Goal: Information Seeking & Learning: Learn about a topic

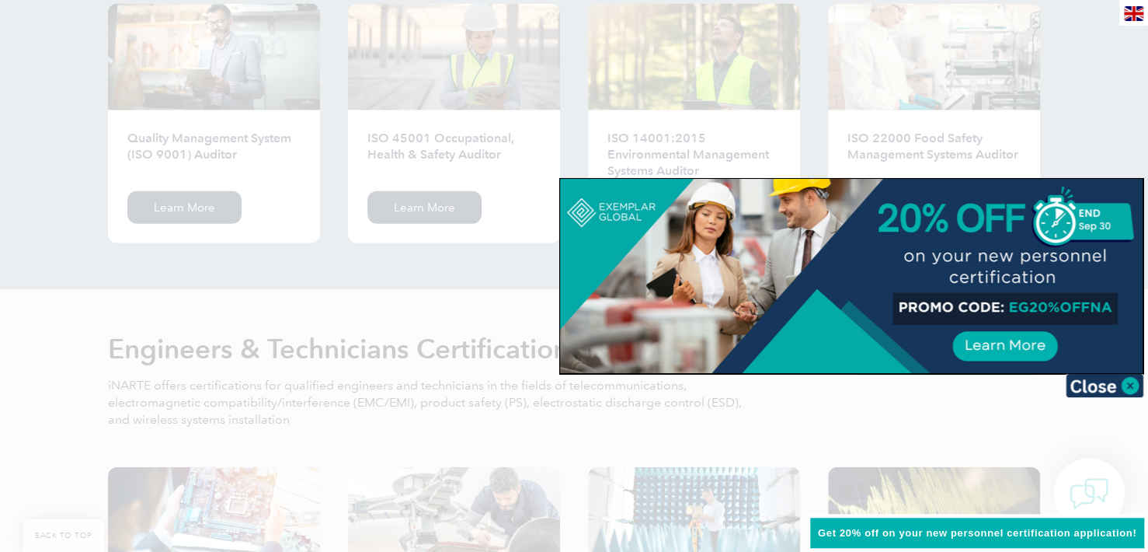
scroll to position [1709, 0]
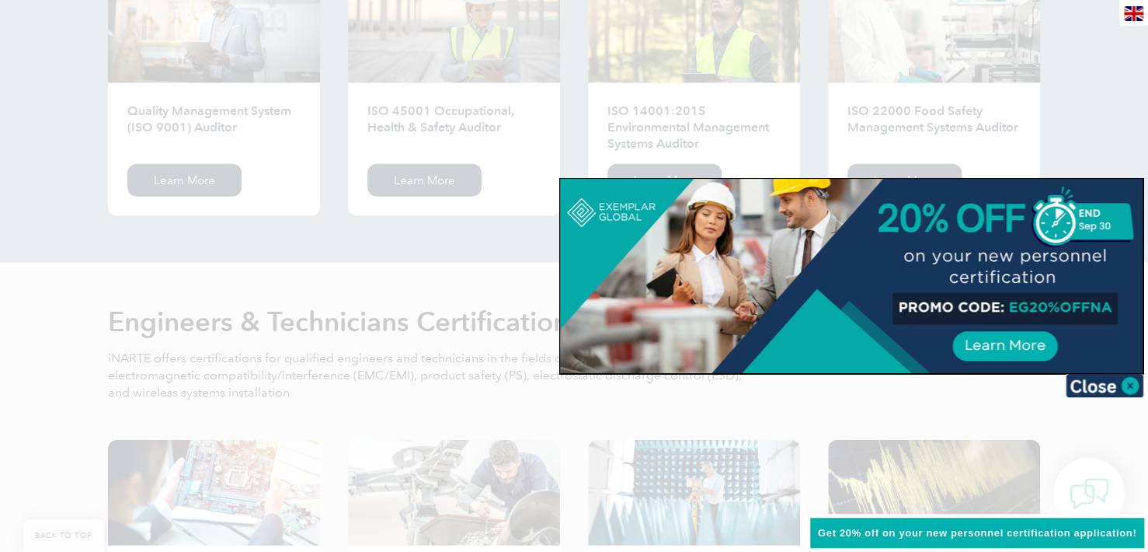
click at [451, 246] on div at bounding box center [574, 276] width 1148 height 552
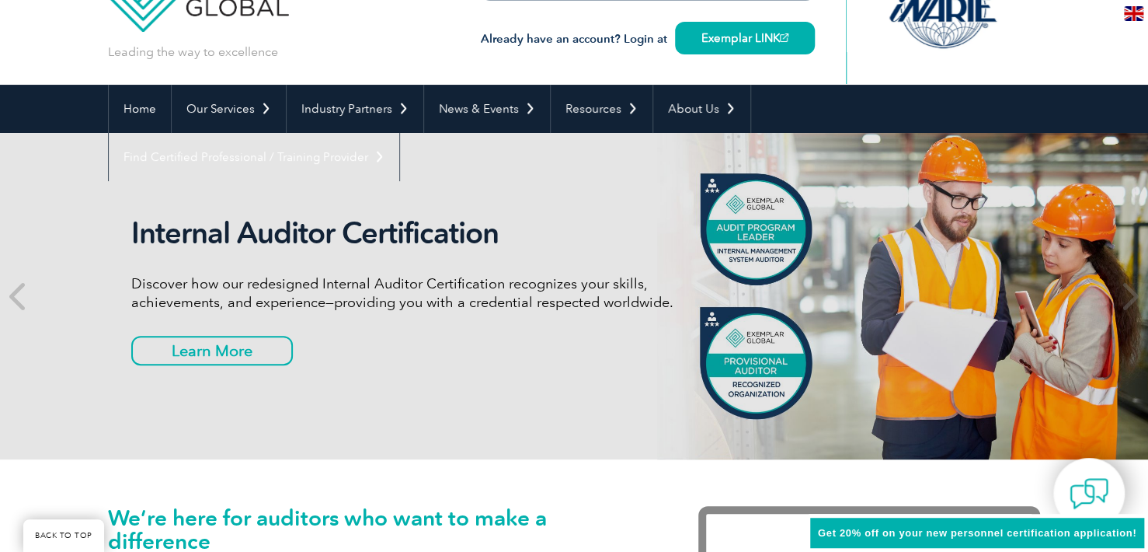
scroll to position [0, 0]
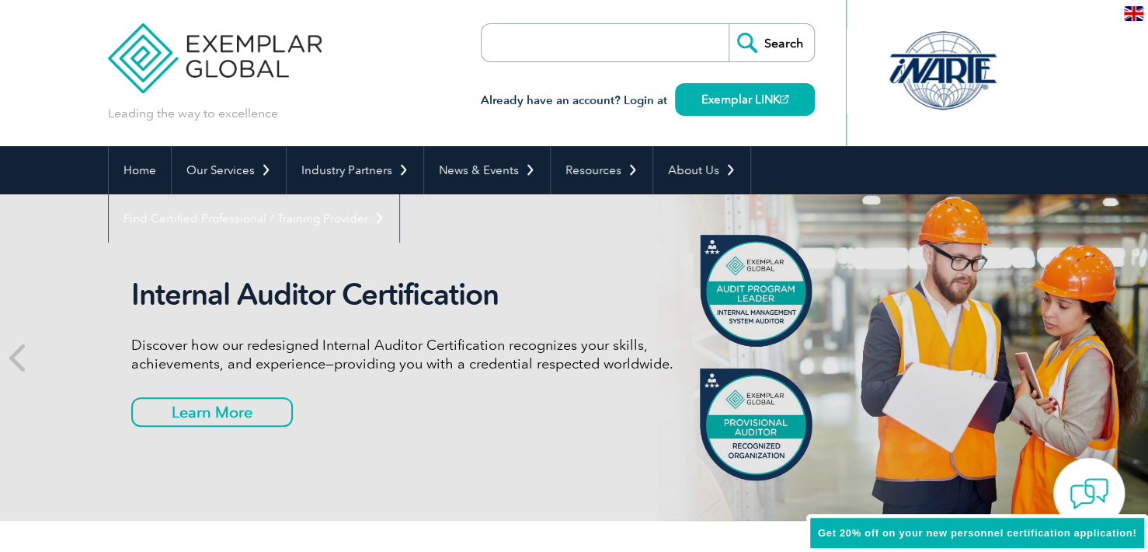
click at [596, 58] on input "search" at bounding box center [571, 42] width 163 height 37
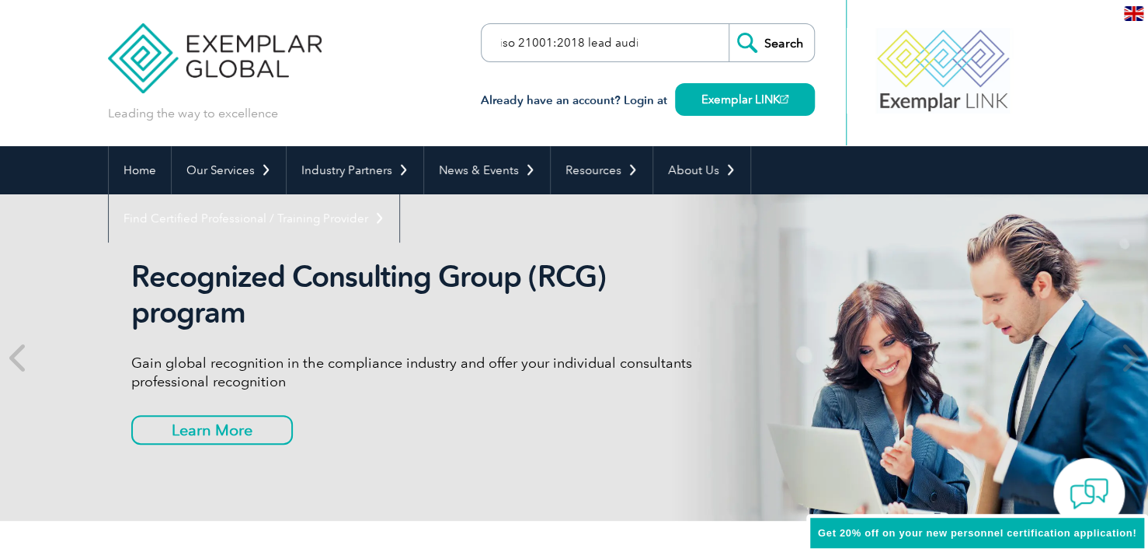
scroll to position [0, 12]
type input "iso 21001:2018 lead auditor"
click at [729, 24] on input "Search" at bounding box center [771, 42] width 85 height 37
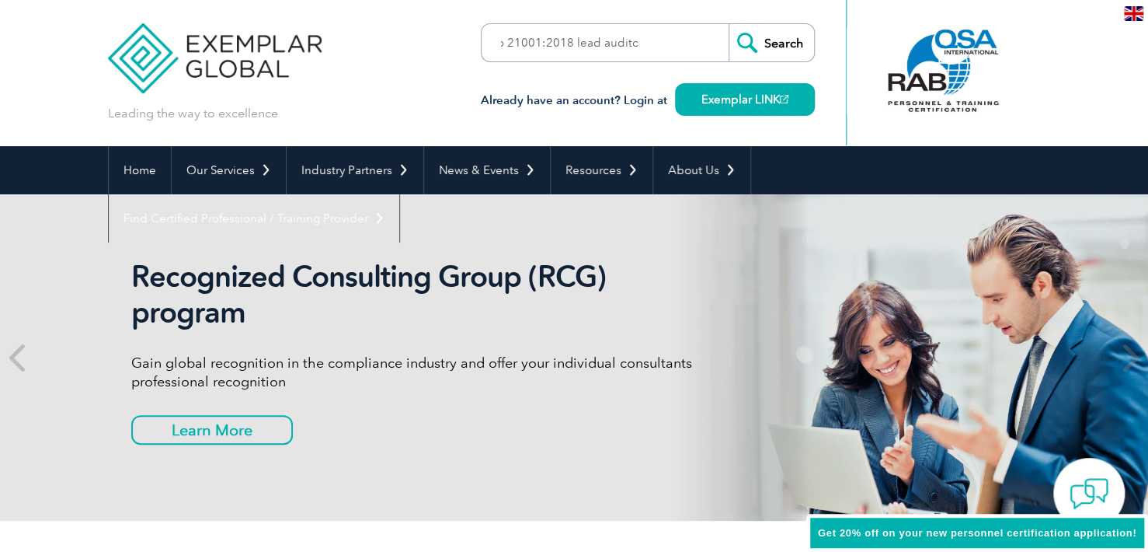
click at [779, 51] on input "Search" at bounding box center [771, 42] width 85 height 37
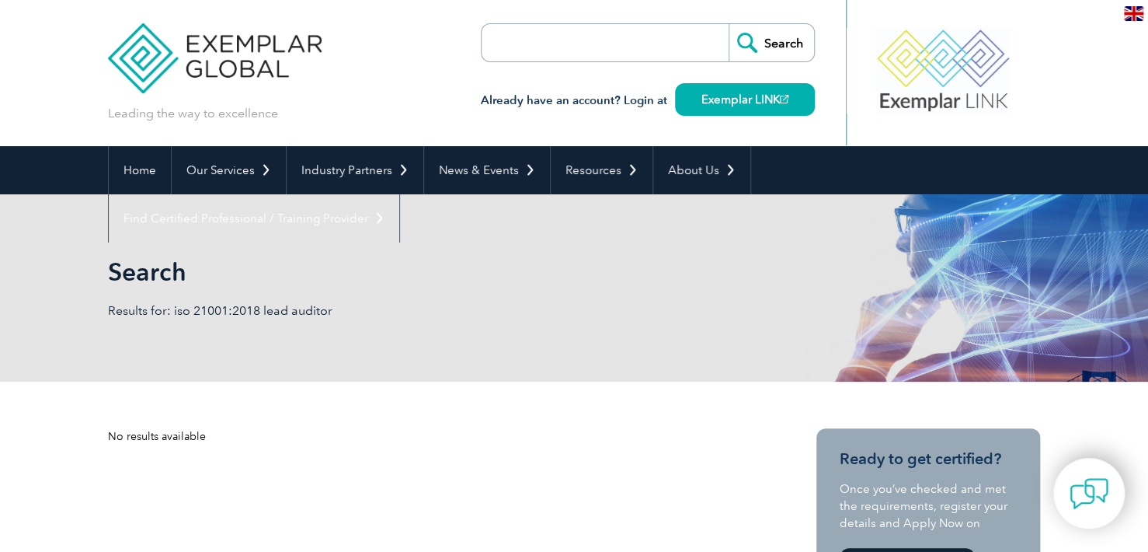
click at [621, 53] on input "search" at bounding box center [571, 42] width 163 height 37
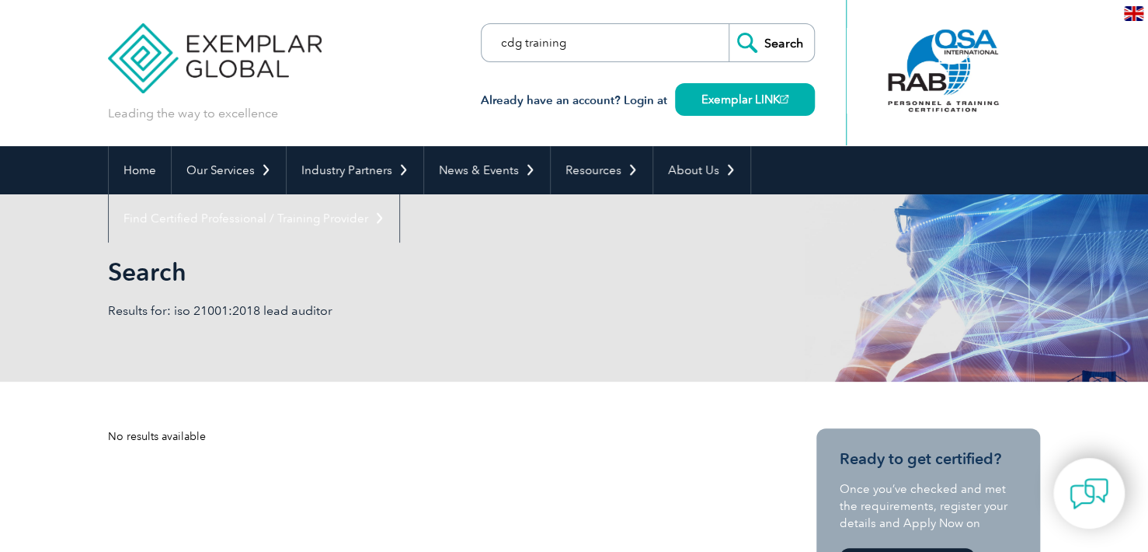
type input "cdg training"
click at [729, 24] on input "Search" at bounding box center [771, 42] width 85 height 37
click at [742, 37] on input "Search" at bounding box center [771, 42] width 85 height 37
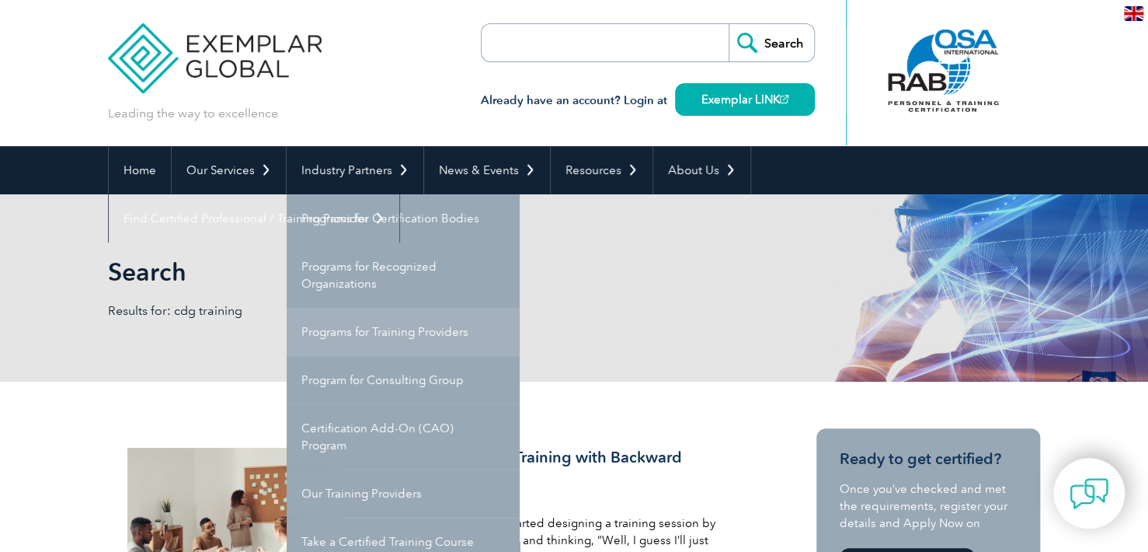
click at [357, 329] on link "Programs for Training Providers" at bounding box center [403, 332] width 233 height 48
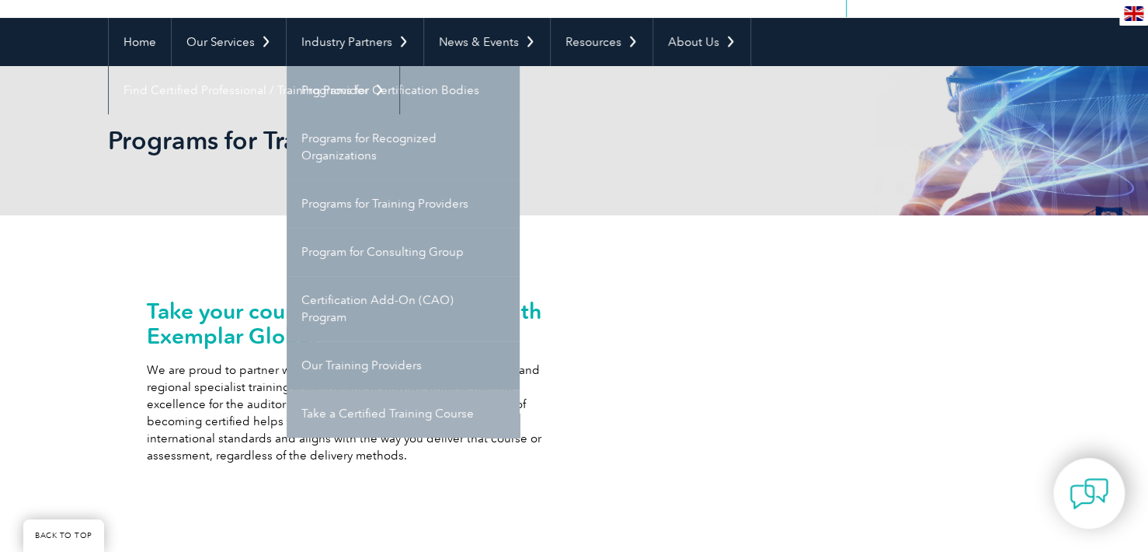
scroll to position [155, 0]
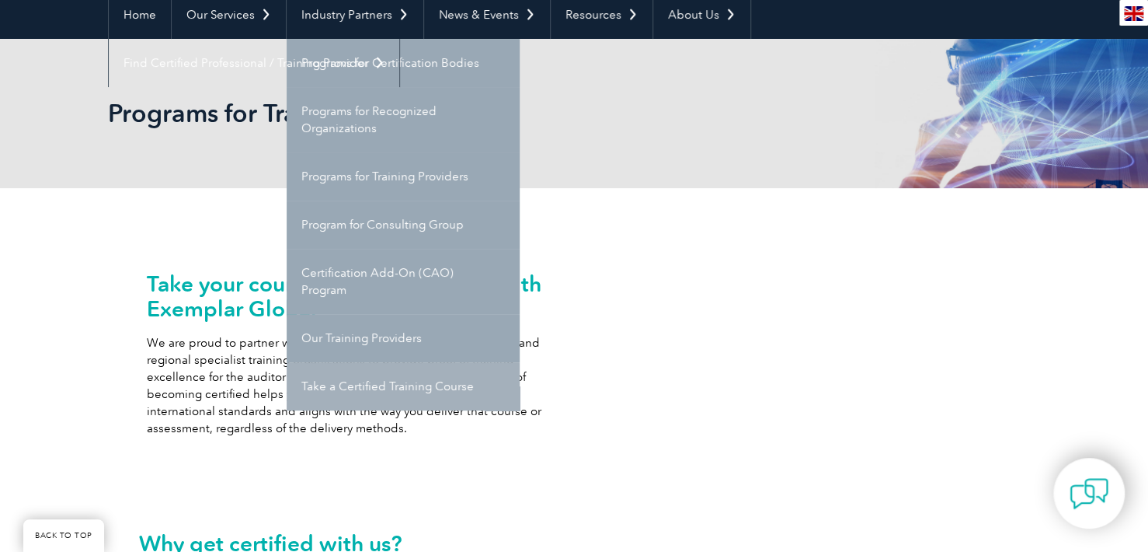
click at [439, 389] on link "Take a Certified Training Course" at bounding box center [403, 386] width 233 height 48
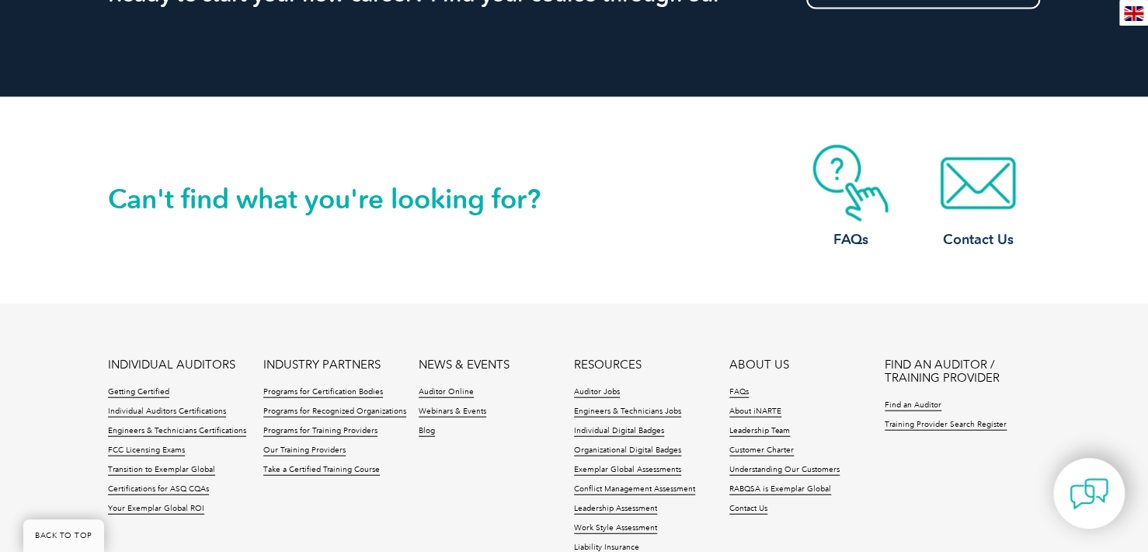
scroll to position [1709, 0]
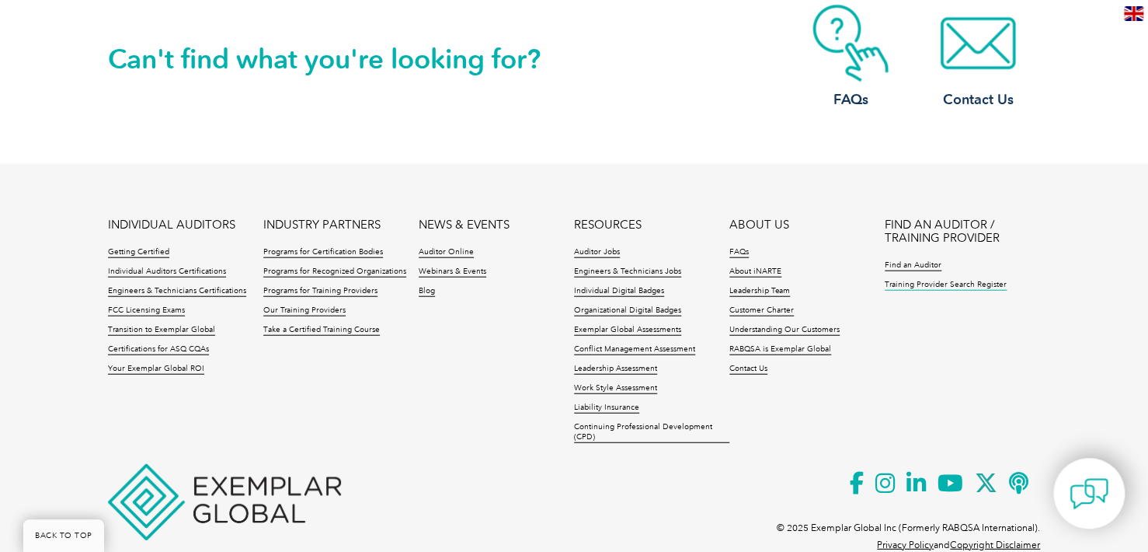
click at [917, 287] on link "Training Provider Search Register" at bounding box center [946, 285] width 122 height 11
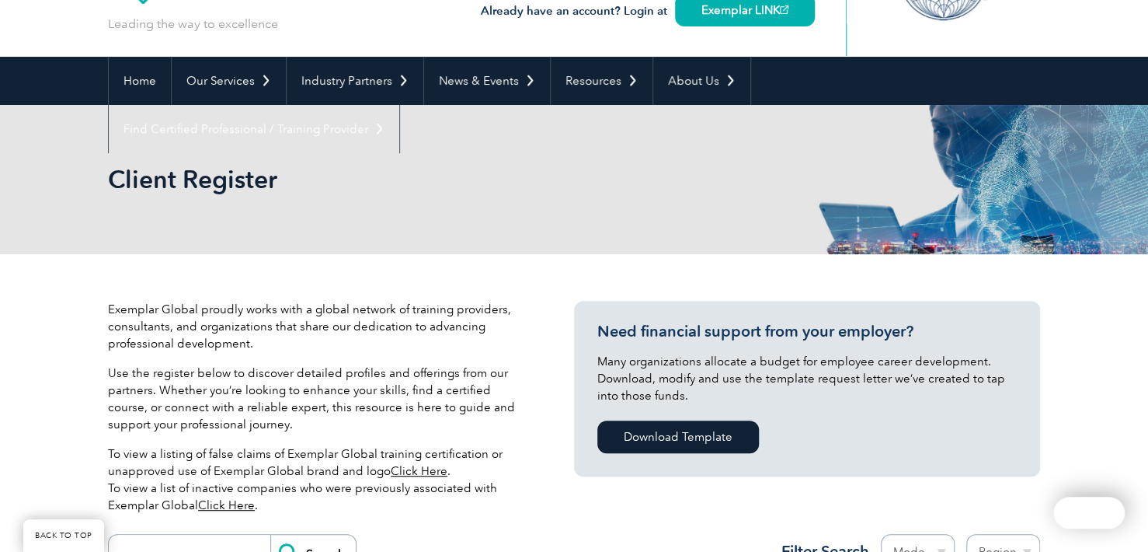
scroll to position [233, 0]
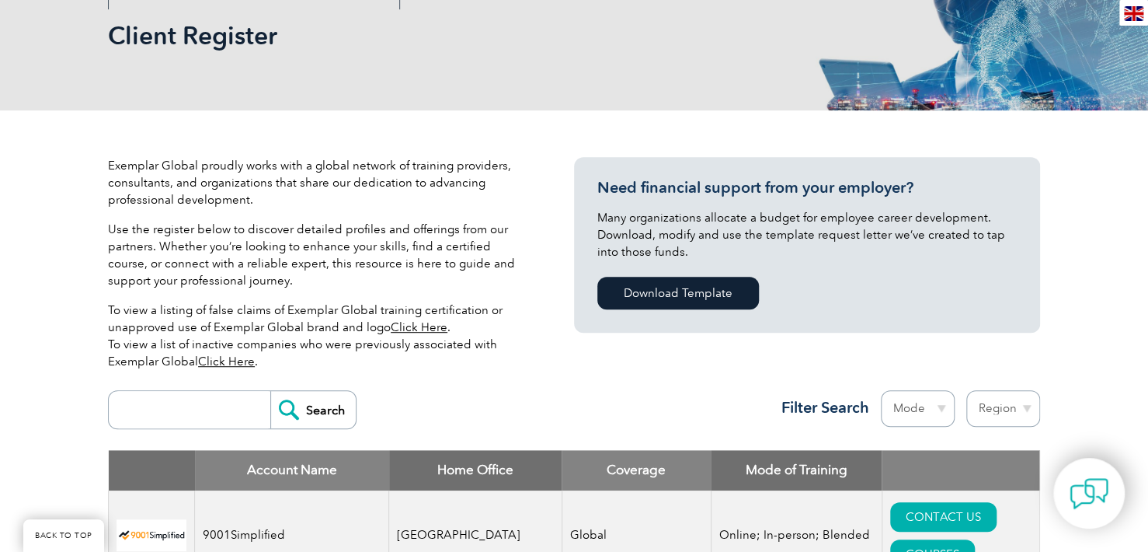
click at [190, 403] on input "search" at bounding box center [194, 409] width 154 height 37
type input "cdg"
click at [323, 414] on input "Search" at bounding box center [312, 409] width 85 height 37
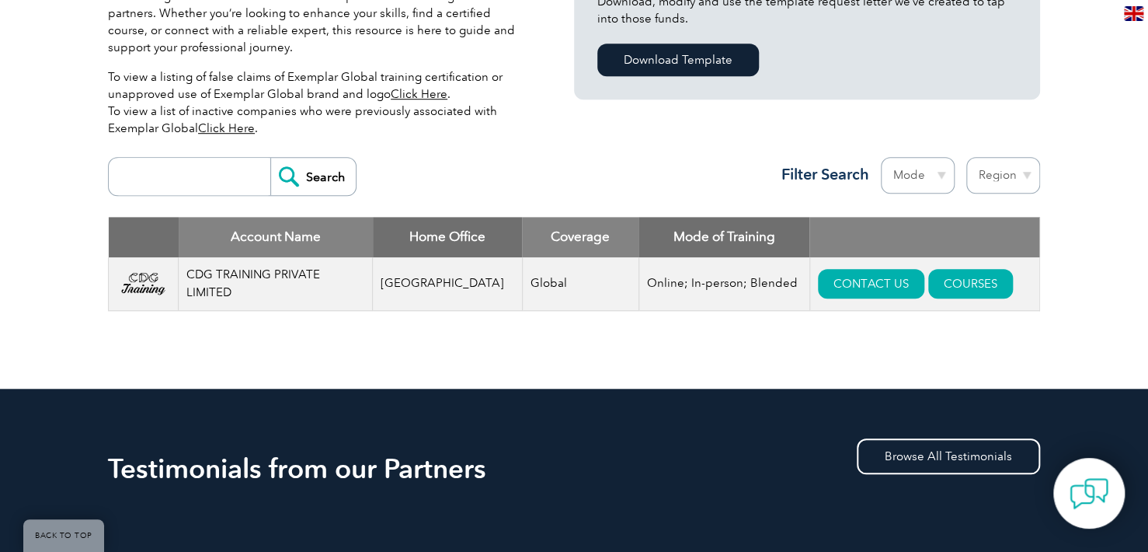
scroll to position [389, 0]
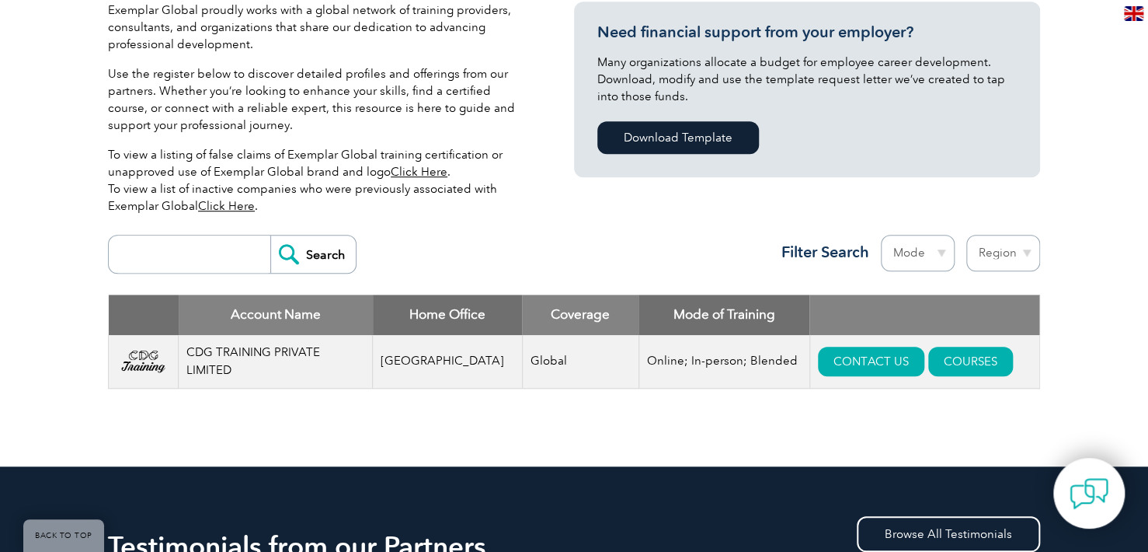
click at [558, 233] on div "Search Region [GEOGRAPHIC_DATA] [GEOGRAPHIC_DATA] [GEOGRAPHIC_DATA] [GEOGRAPHIC…" at bounding box center [574, 261] width 932 height 68
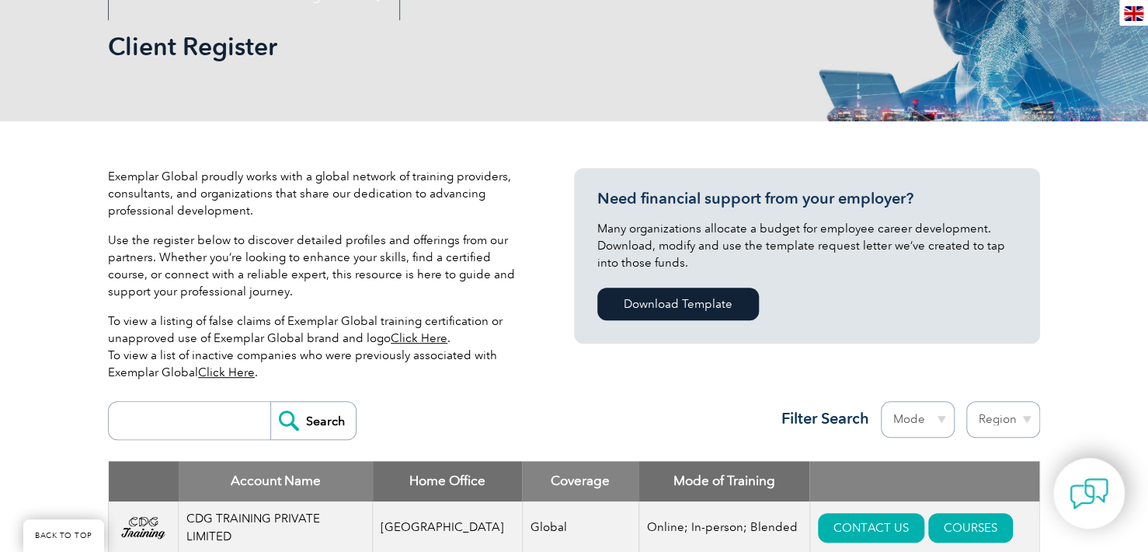
scroll to position [311, 0]
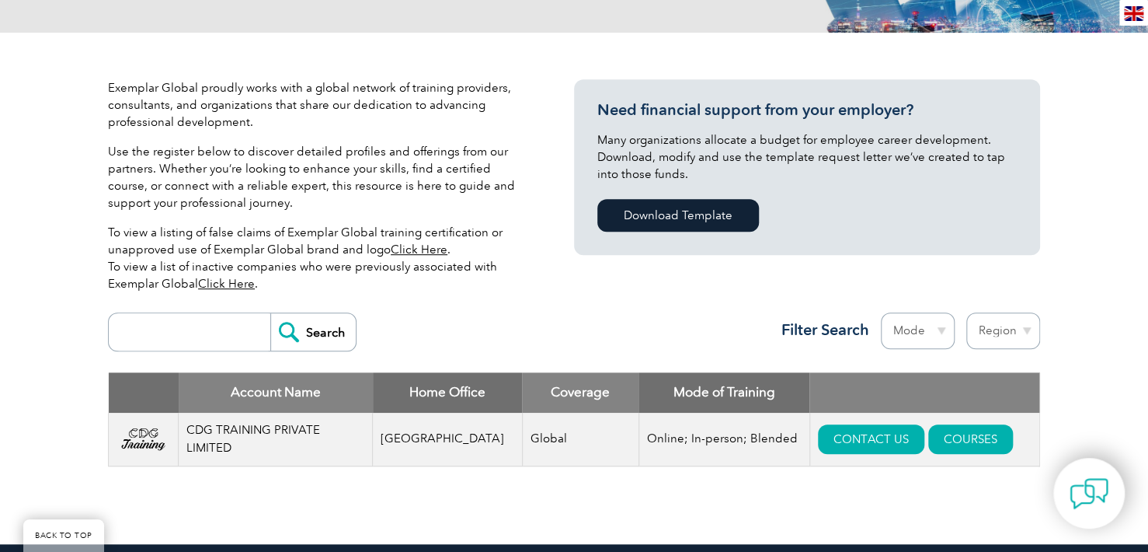
click at [205, 326] on input "search" at bounding box center [194, 331] width 154 height 37
click at [220, 334] on input "search" at bounding box center [194, 331] width 154 height 37
click at [429, 328] on div "Search Region [GEOGRAPHIC_DATA] [GEOGRAPHIC_DATA] [GEOGRAPHIC_DATA] [GEOGRAPHIC…" at bounding box center [574, 339] width 932 height 68
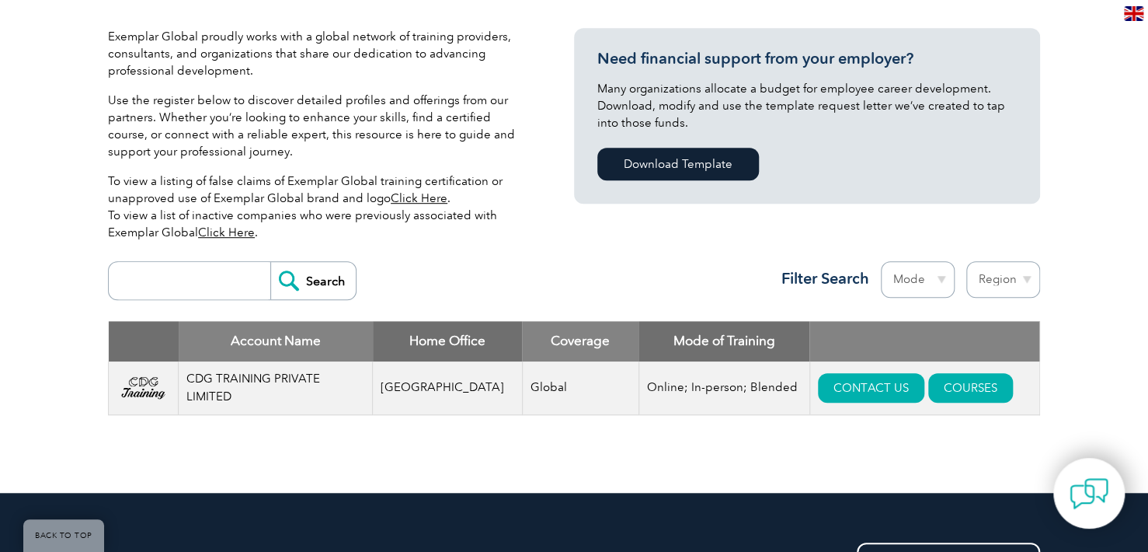
scroll to position [389, 0]
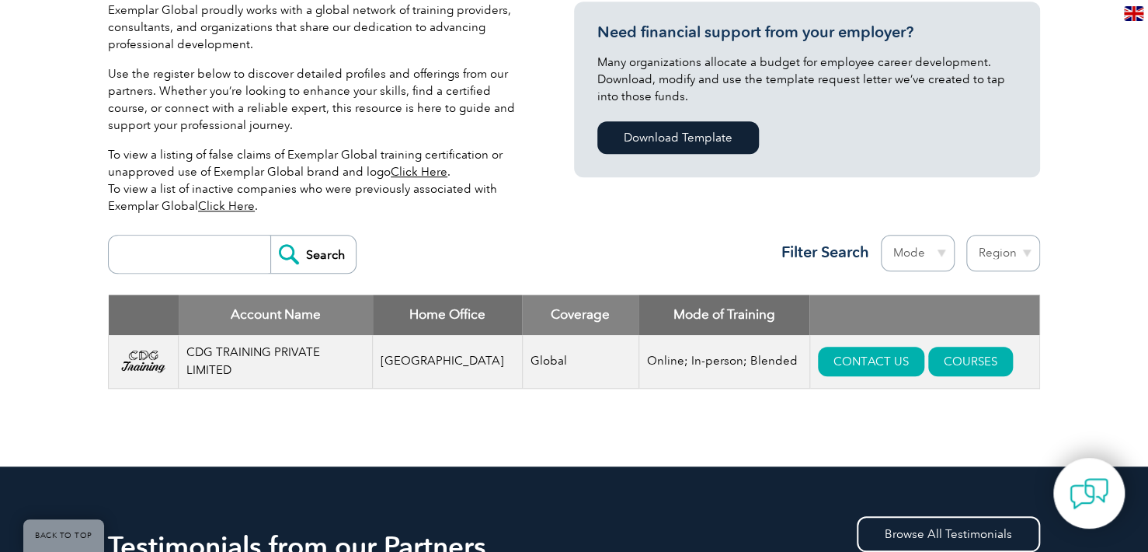
click at [556, 246] on div "Search Region [GEOGRAPHIC_DATA] [GEOGRAPHIC_DATA] [GEOGRAPHIC_DATA] [GEOGRAPHIC…" at bounding box center [574, 261] width 932 height 68
click at [218, 240] on input "search" at bounding box center [194, 253] width 154 height 37
click at [415, 260] on div "Search Region [GEOGRAPHIC_DATA] [GEOGRAPHIC_DATA] [GEOGRAPHIC_DATA] [GEOGRAPHIC…" at bounding box center [574, 261] width 932 height 68
click at [208, 254] on input "search" at bounding box center [194, 253] width 154 height 37
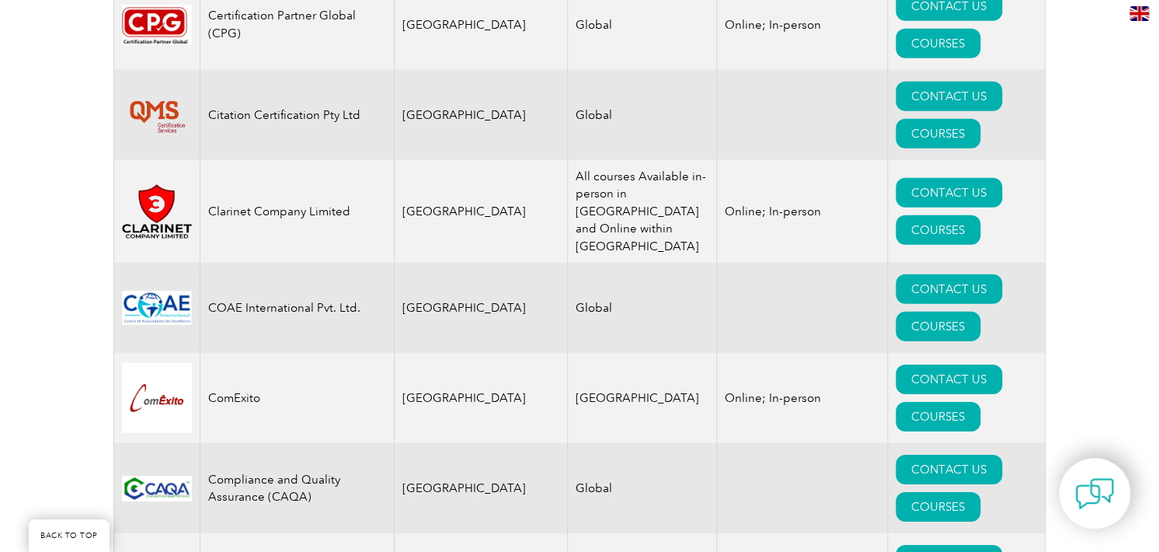
scroll to position [5059, 0]
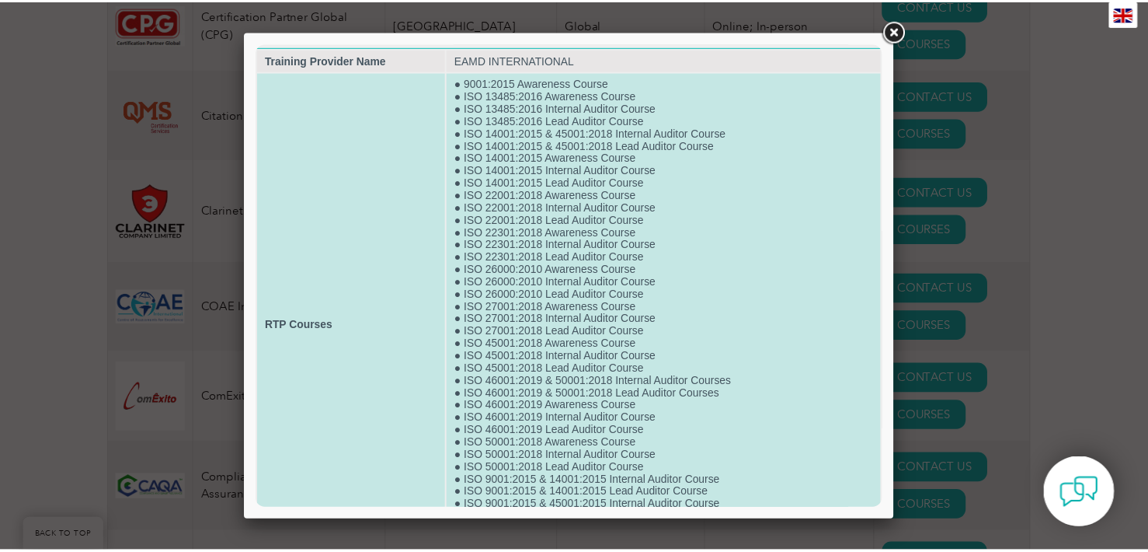
scroll to position [0, 0]
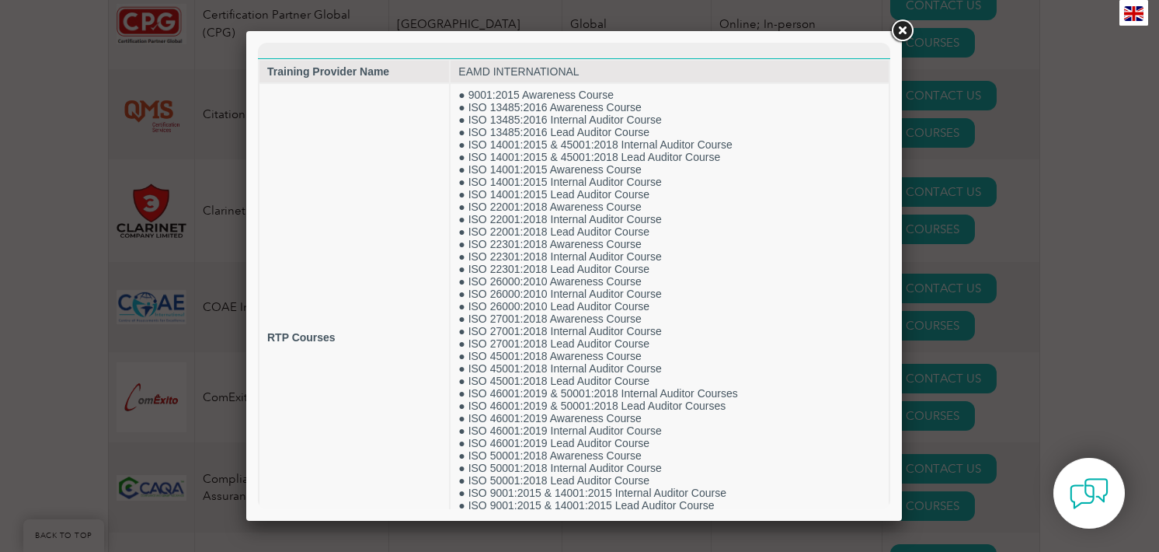
click at [904, 37] on link at bounding box center [902, 31] width 28 height 28
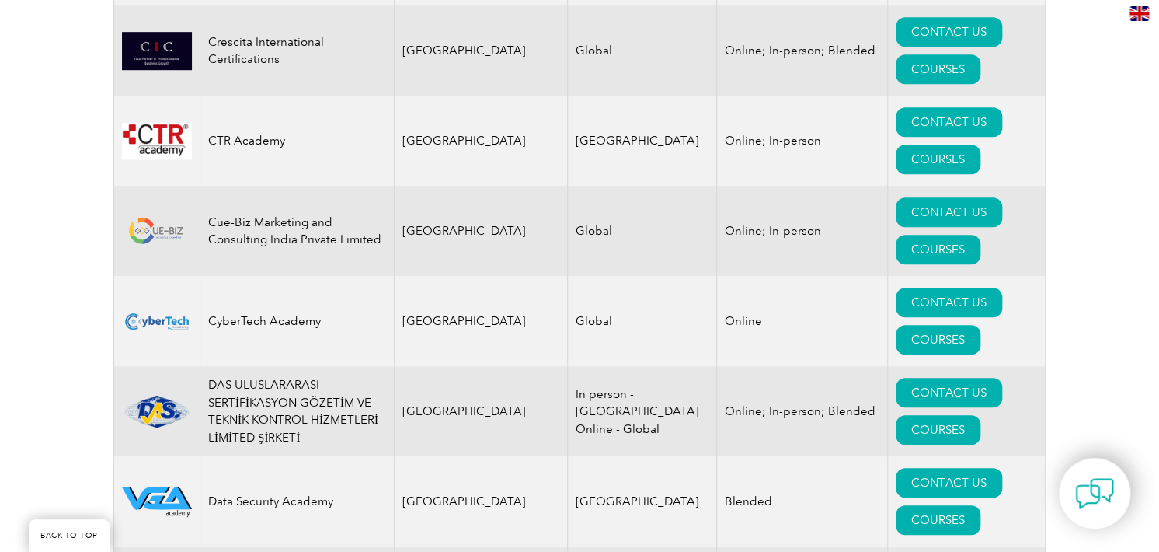
scroll to position [6225, 0]
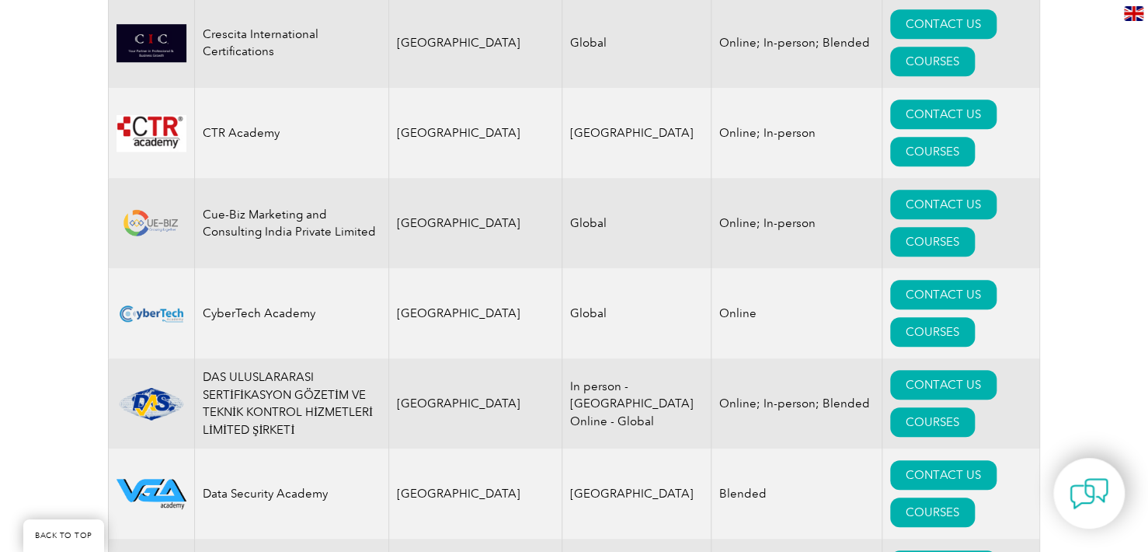
drag, startPoint x: 398, startPoint y: 218, endPoint x: 492, endPoint y: 218, distance: 94.0
drag, startPoint x: 453, startPoint y: 222, endPoint x: 393, endPoint y: 226, distance: 60.0
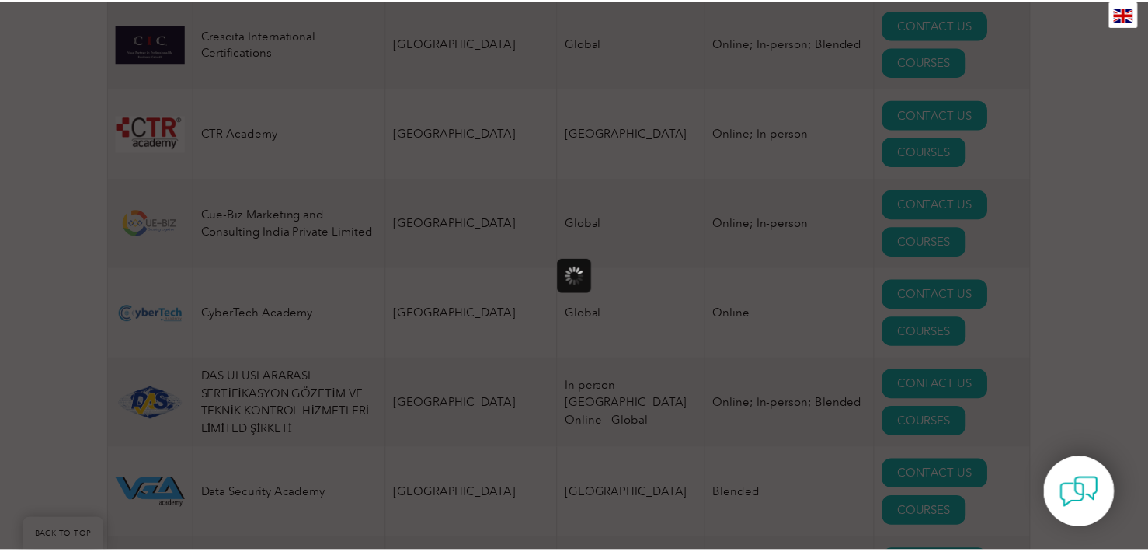
scroll to position [0, 0]
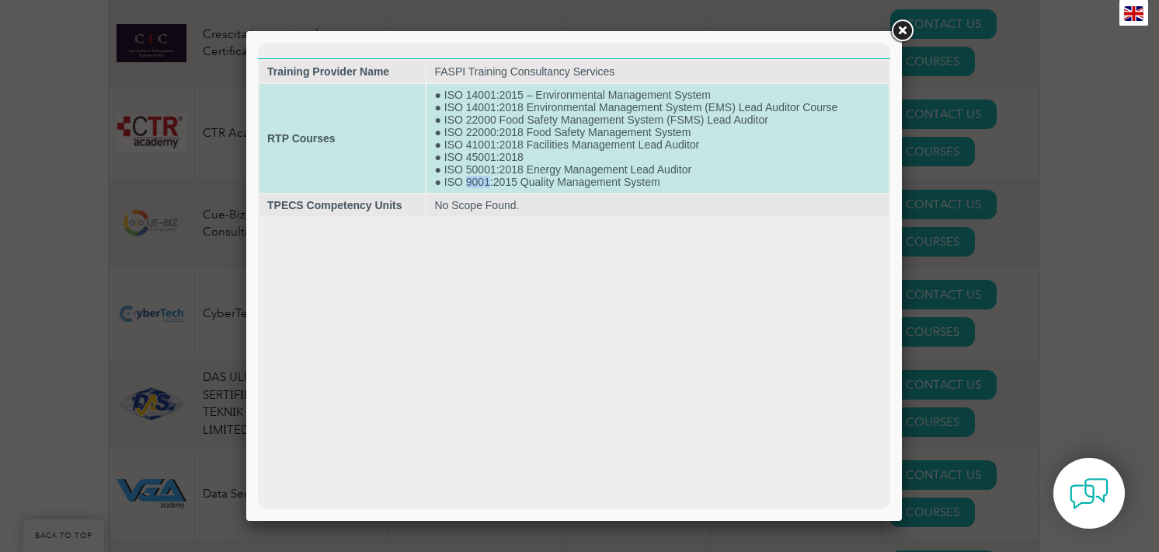
drag, startPoint x: 490, startPoint y: 185, endPoint x: 468, endPoint y: 187, distance: 21.9
click at [468, 187] on td "● ISO 14001:2015 – Environmental Management System ● ISO 14001:2018 Environment…" at bounding box center [658, 138] width 462 height 109
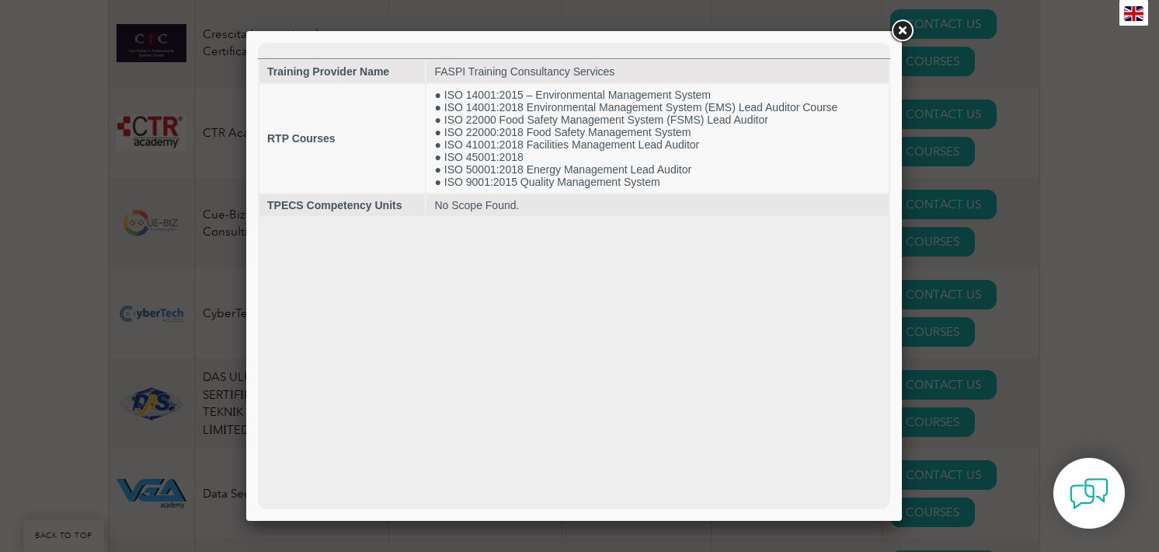
click at [763, 43] on html "Training Provider Name FASPI Training Consultancy Services RTP Courses ● ISO 14…" at bounding box center [574, 130] width 633 height 175
click at [901, 23] on link at bounding box center [902, 31] width 28 height 28
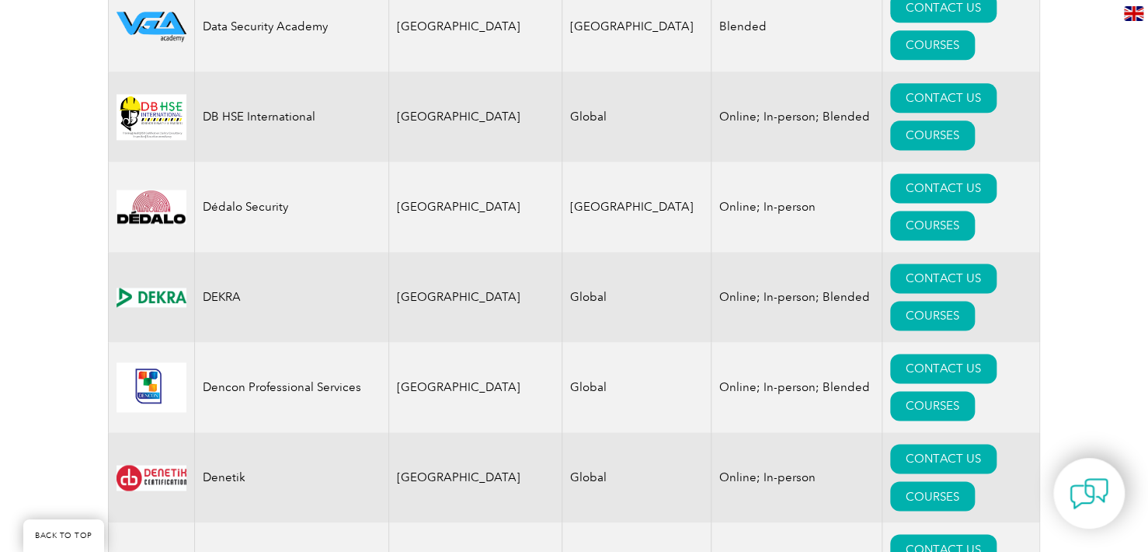
scroll to position [6924, 0]
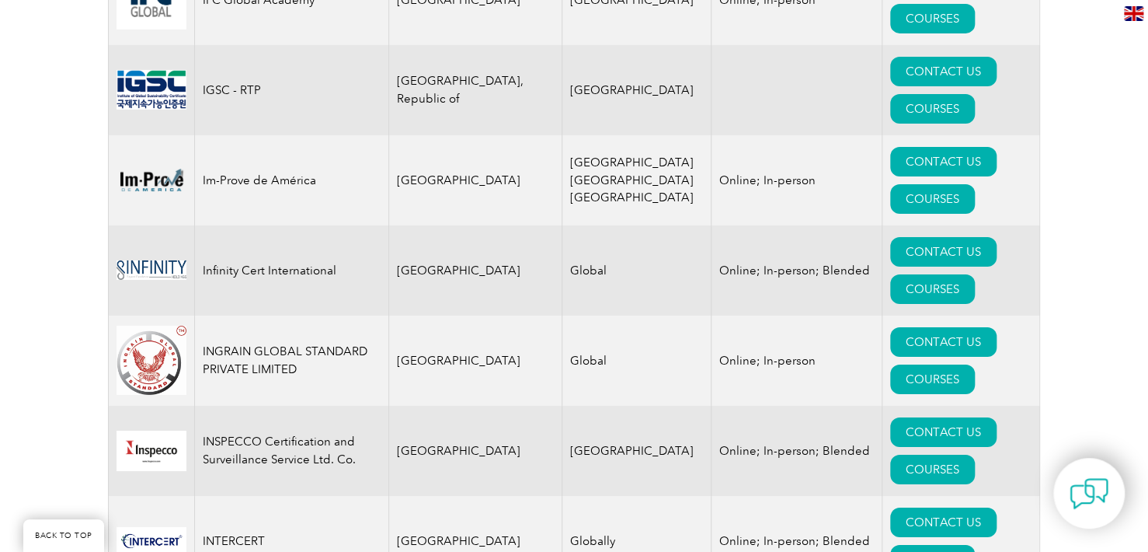
scroll to position [11175, 0]
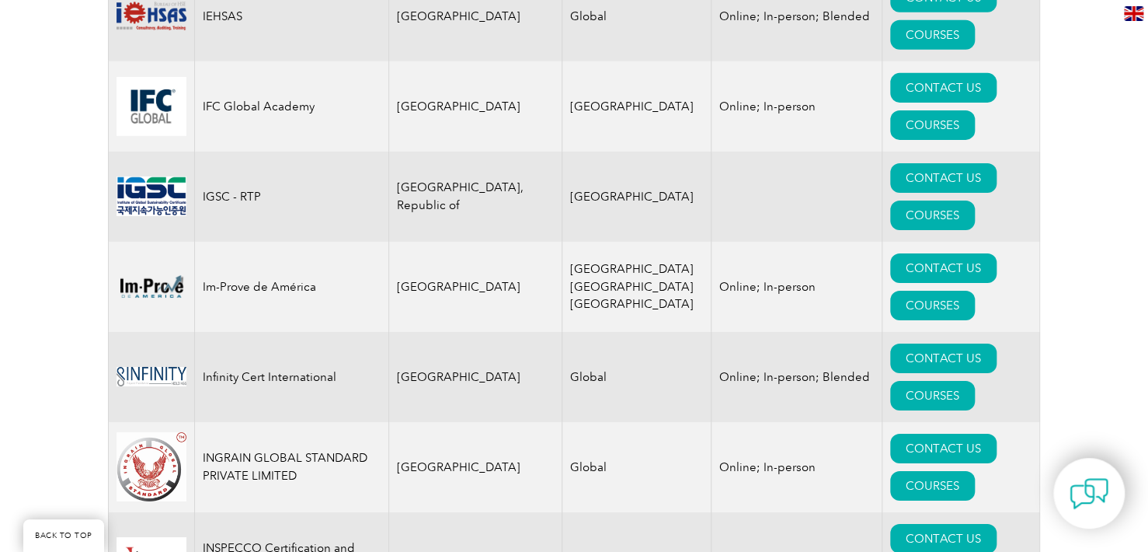
scroll to position [11020, 0]
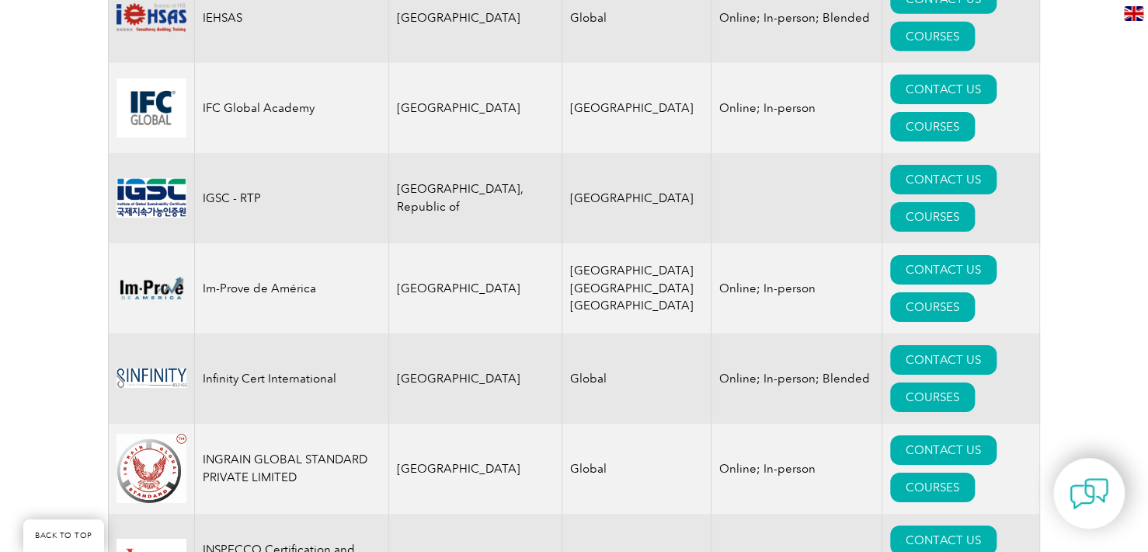
click at [1127, 18] on img at bounding box center [1133, 13] width 19 height 15
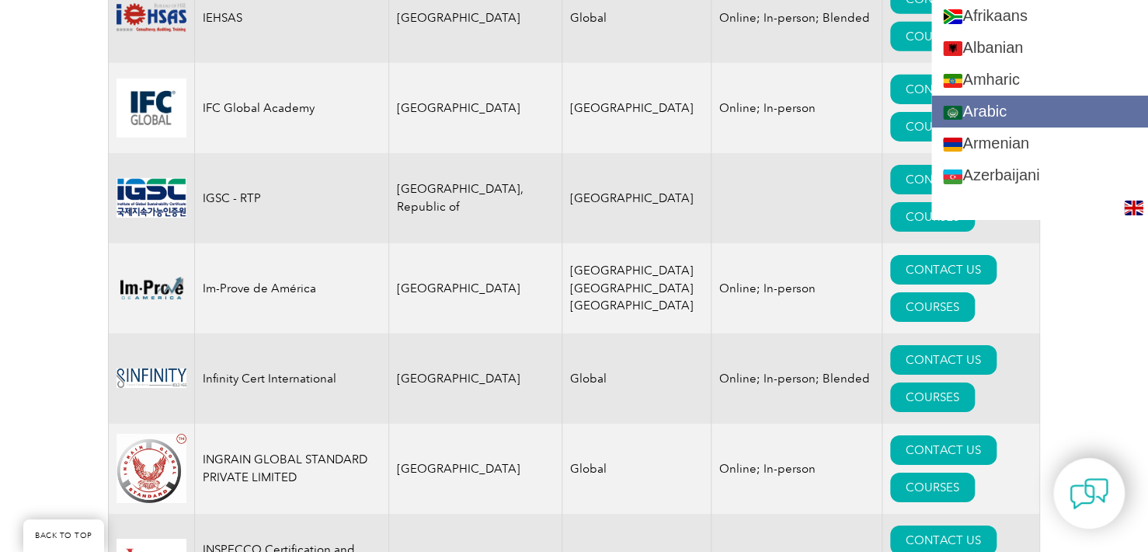
scroll to position [10787, 0]
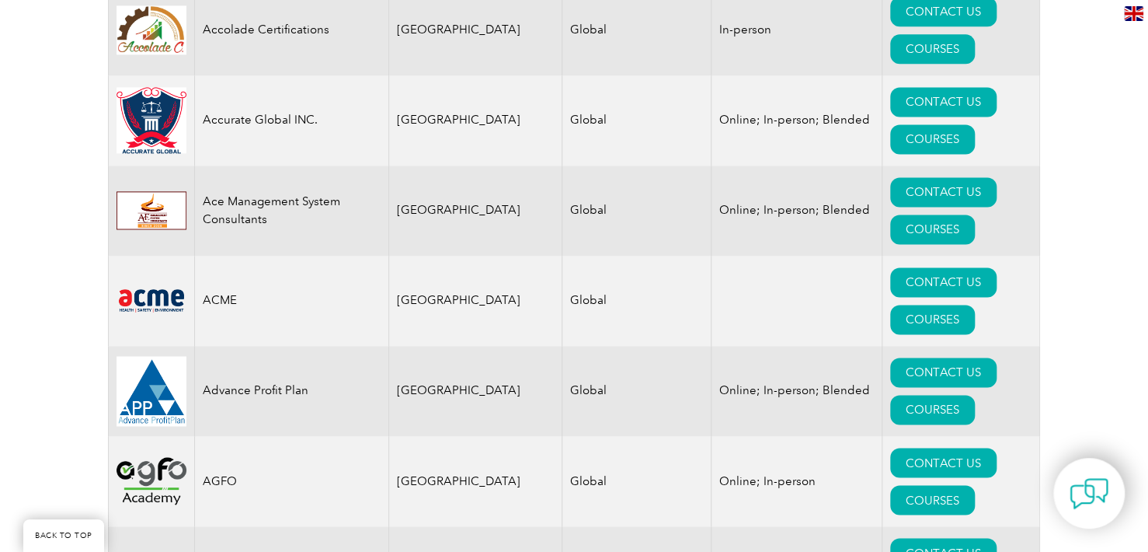
scroll to position [1010, 0]
